Goal: Browse casually

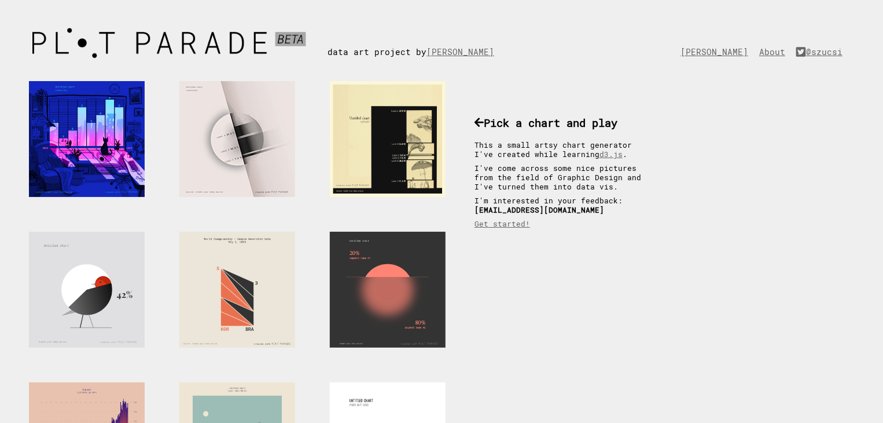
drag, startPoint x: 259, startPoint y: 158, endPoint x: 252, endPoint y: 145, distance: 14.5
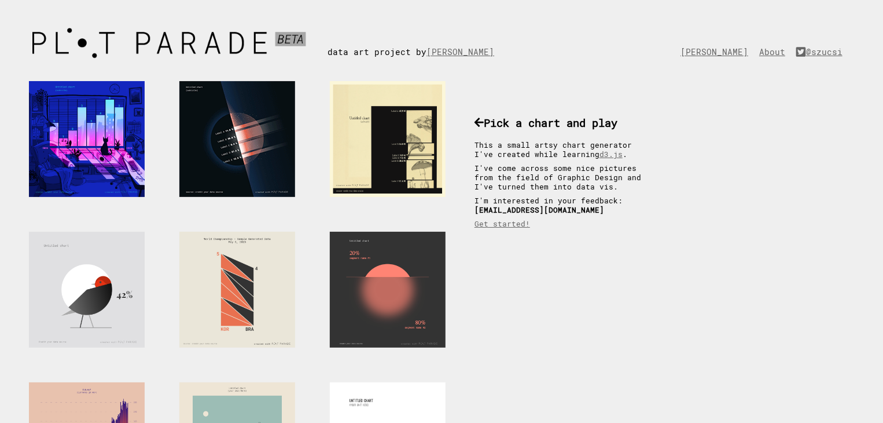
click at [252, 145] on div at bounding box center [237, 139] width 116 height 116
